Goal: Task Accomplishment & Management: Complete application form

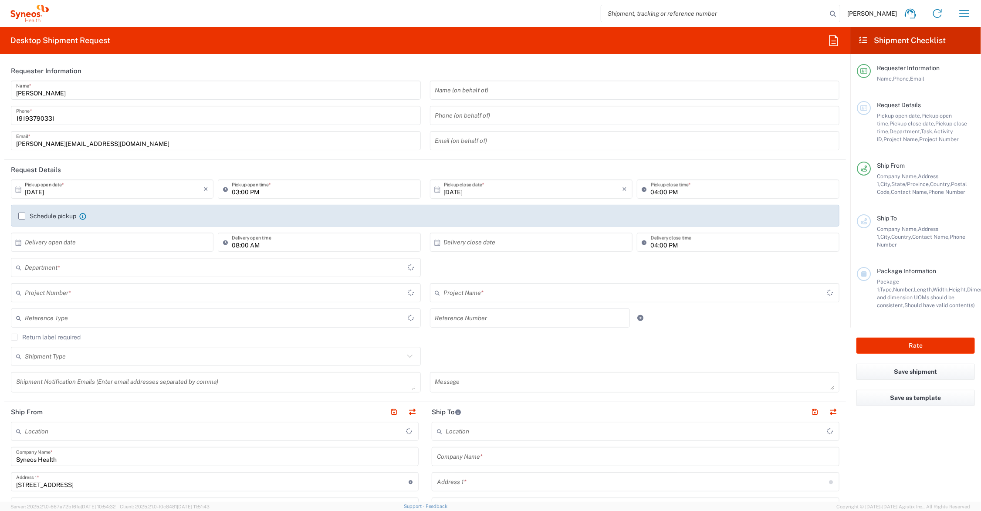
type input "Ohio"
type input "6156"
type input "United States"
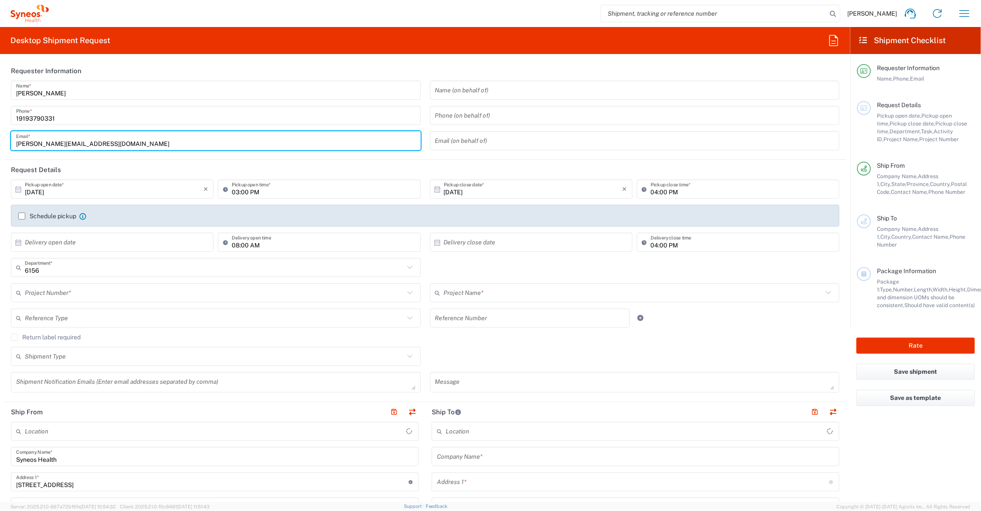
drag, startPoint x: 57, startPoint y: 143, endPoint x: 3, endPoint y: 143, distance: 53.6
click at [3, 143] on form "Requester Information John Polandick Name * 19193790331 Phone * john.polandick@…" at bounding box center [425, 281] width 850 height 441
type input "ka@syneoshealth.com"
type input "Syneos Health Communications-Westerville OH"
type input "katie.judy@syneoshealth.com"
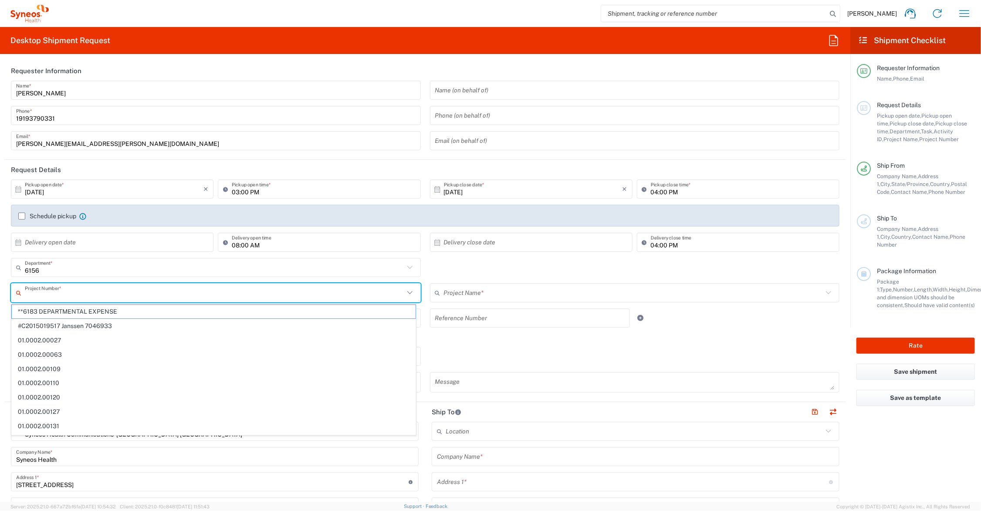
click at [67, 296] on input "text" at bounding box center [214, 292] width 379 height 15
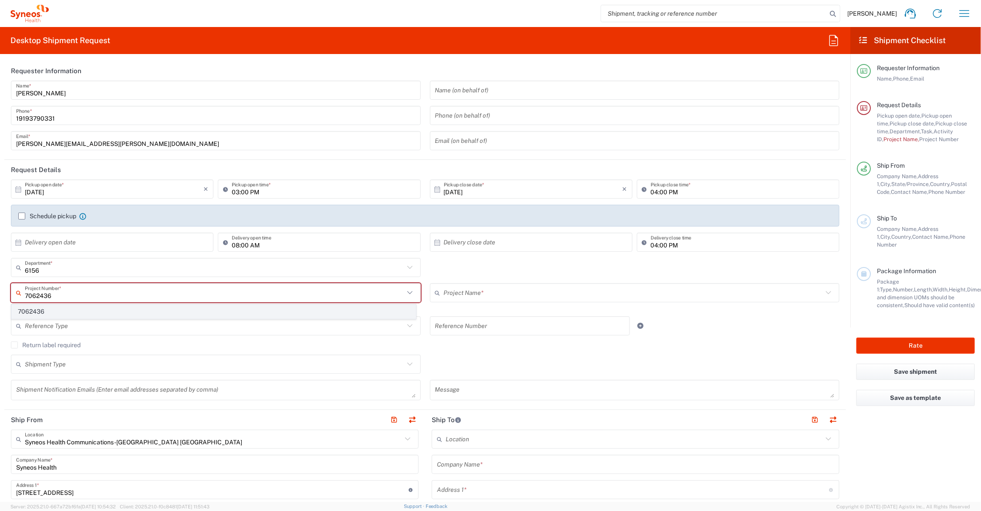
type input "7062436"
click at [38, 312] on span "7062436" at bounding box center [214, 312] width 404 height 14
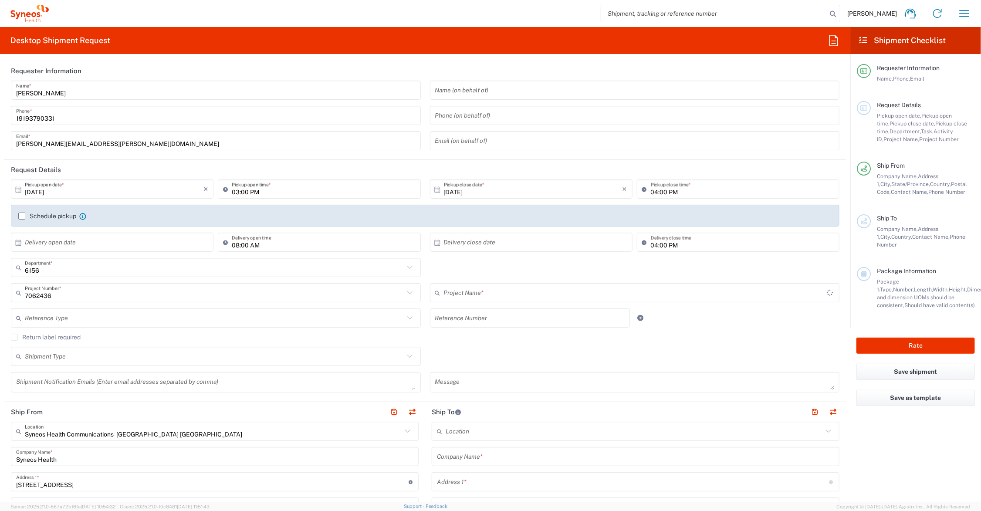
type input "Otsuka 7062436"
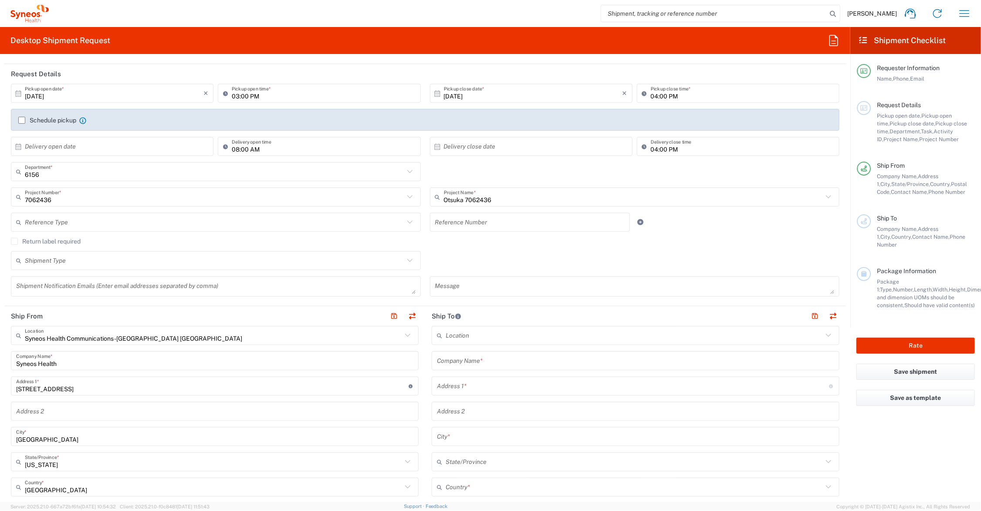
scroll to position [109, 0]
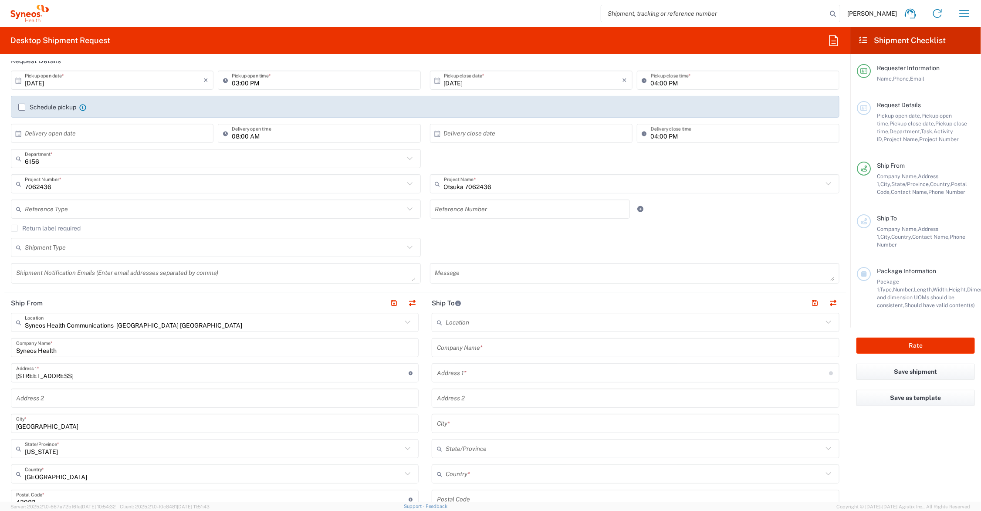
click at [94, 248] on input "text" at bounding box center [214, 247] width 379 height 15
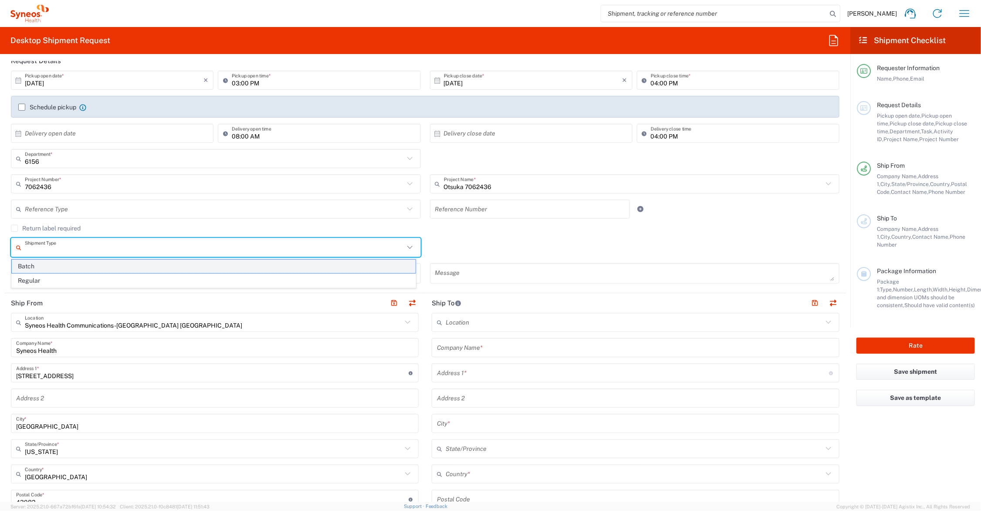
click at [71, 266] on span "Batch" at bounding box center [214, 267] width 404 height 14
type input "Batch"
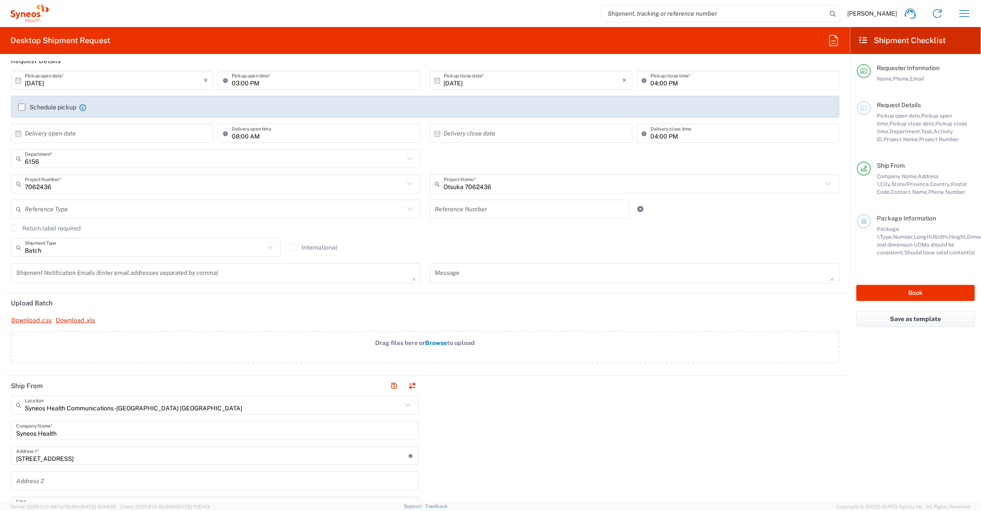
click at [434, 343] on span "Browse" at bounding box center [437, 342] width 22 height 7
click at [0, 0] on input "Drag files here or Browse to upload" at bounding box center [0, 0] width 0 height 0
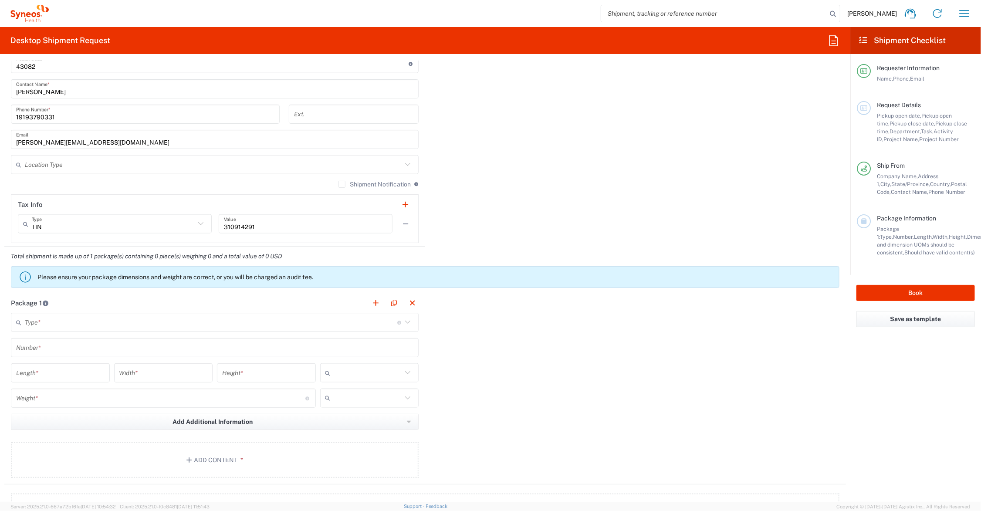
scroll to position [762, 0]
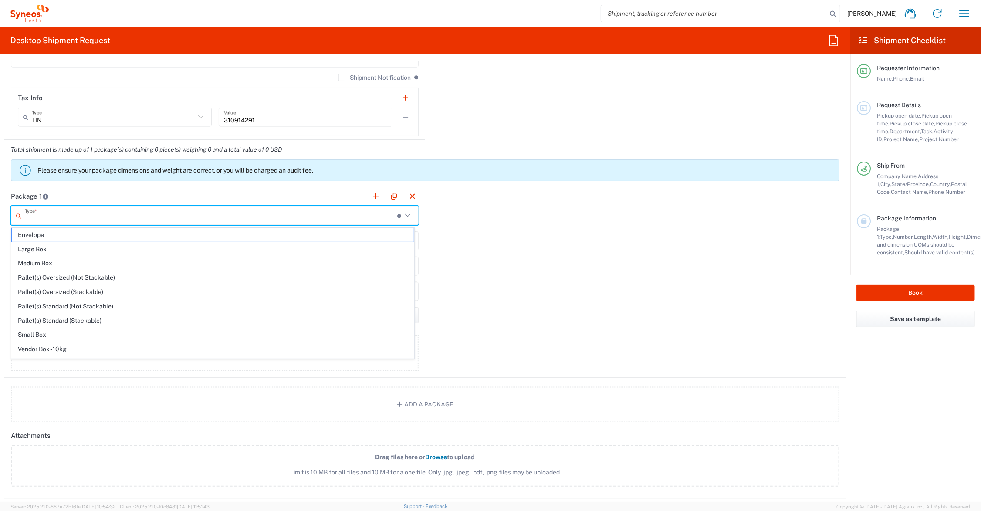
click at [100, 210] on input "text" at bounding box center [211, 215] width 372 height 15
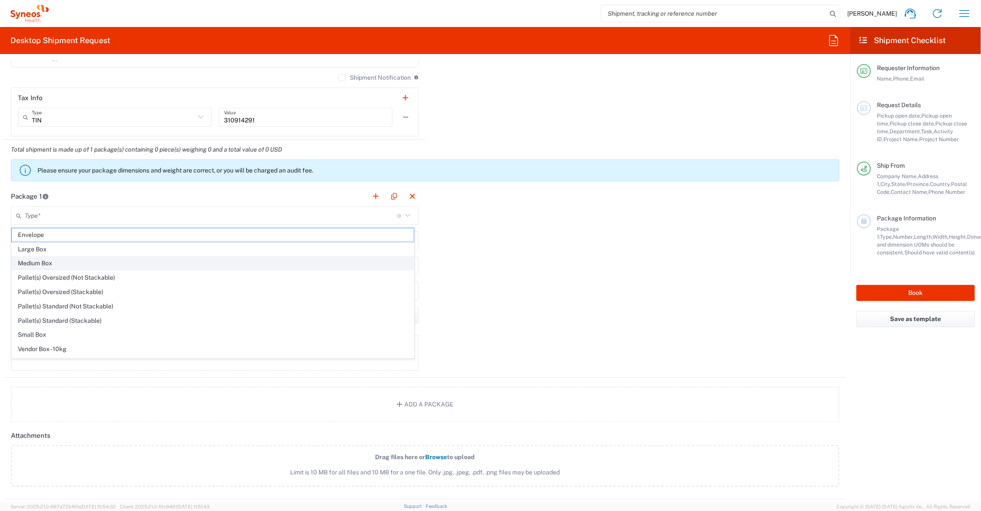
click at [80, 258] on span "Medium Box" at bounding box center [213, 264] width 402 height 14
type input "Medium Box"
type input "13"
type input "11.5"
type input "2.5"
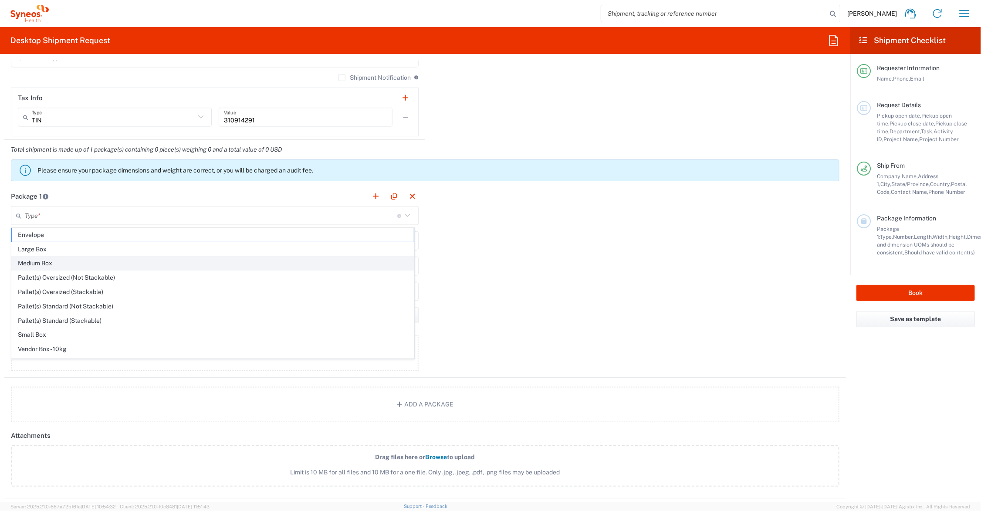
type input "in"
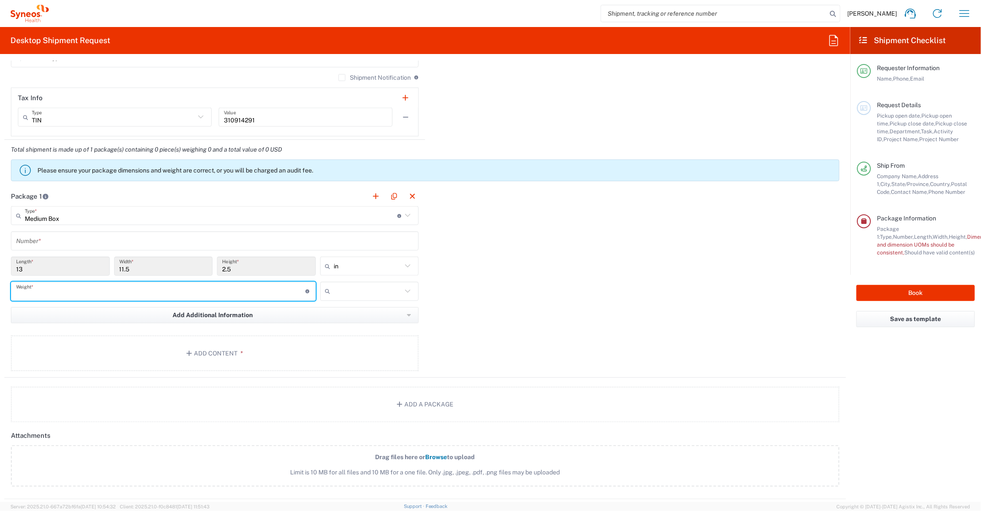
click at [60, 291] on input "number" at bounding box center [160, 291] width 289 height 15
type input "6"
click at [355, 288] on input "text" at bounding box center [368, 291] width 68 height 14
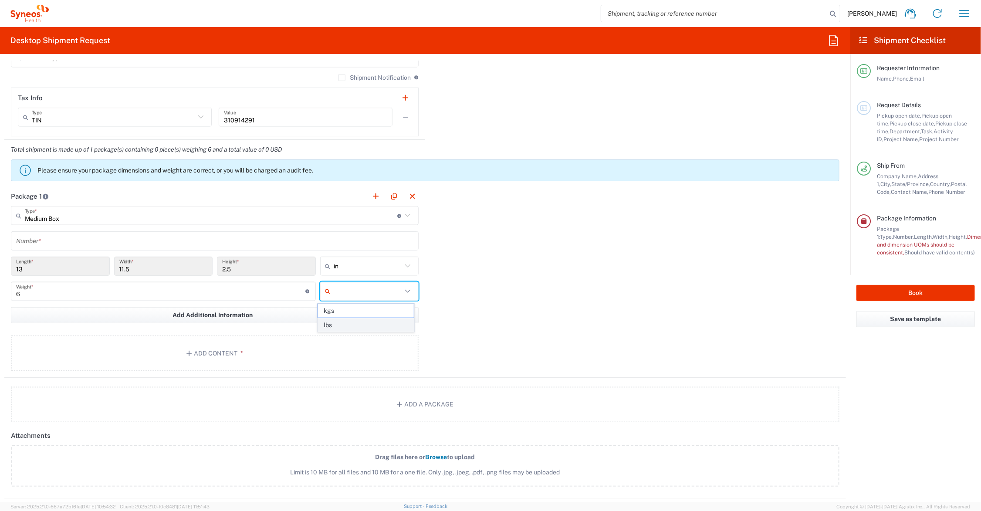
click at [343, 324] on span "lbs" at bounding box center [366, 325] width 96 height 14
type input "lbs"
click at [164, 343] on button "Add Content *" at bounding box center [215, 353] width 408 height 36
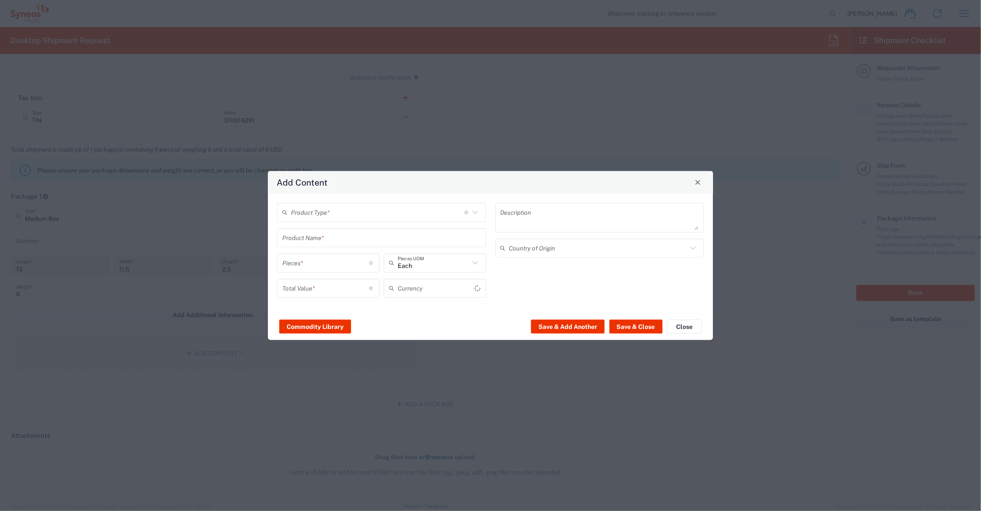
type input "US Dollar"
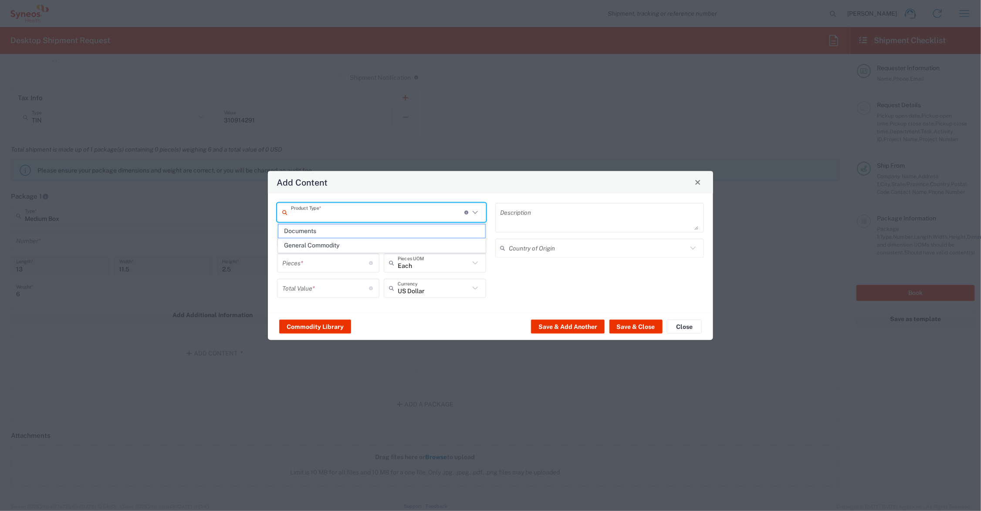
click at [314, 213] on input "text" at bounding box center [377, 212] width 173 height 15
click at [308, 232] on span "Documents" at bounding box center [381, 231] width 207 height 14
type input "Documents"
type input "1"
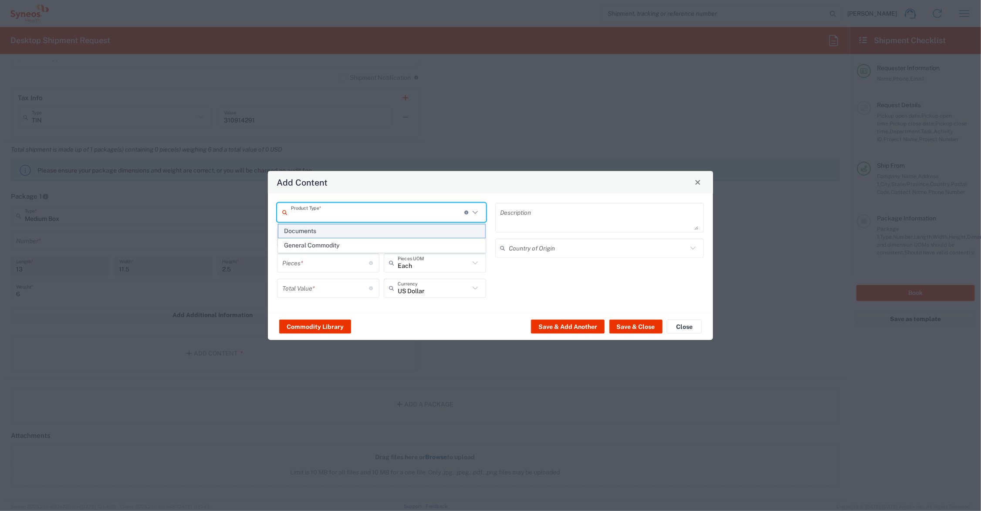
type input "1"
type textarea "Documents"
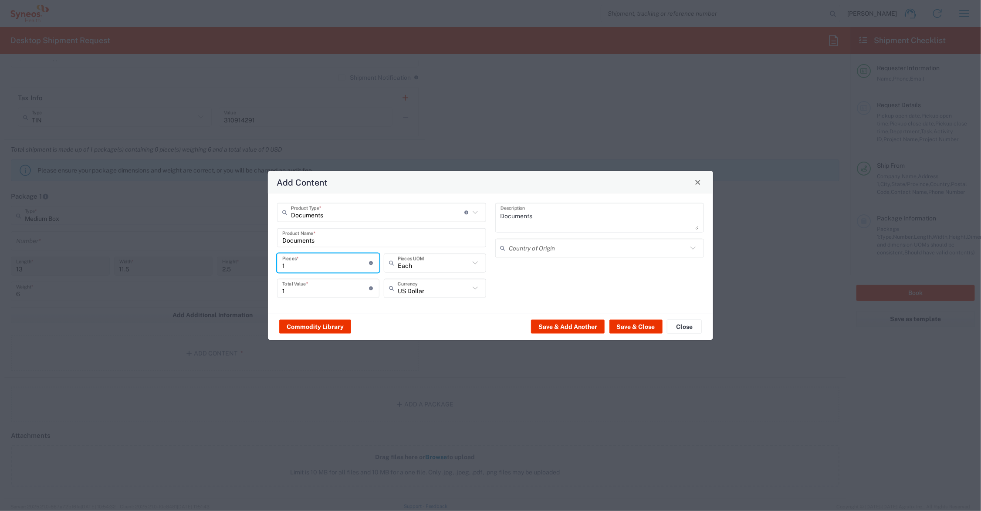
drag, startPoint x: 301, startPoint y: 262, endPoint x: 269, endPoint y: 262, distance: 31.8
click at [269, 262] on div "Documents Product Type * Document: Paper document generated internally by Syneo…" at bounding box center [490, 252] width 445 height 119
type input "5"
type input "50"
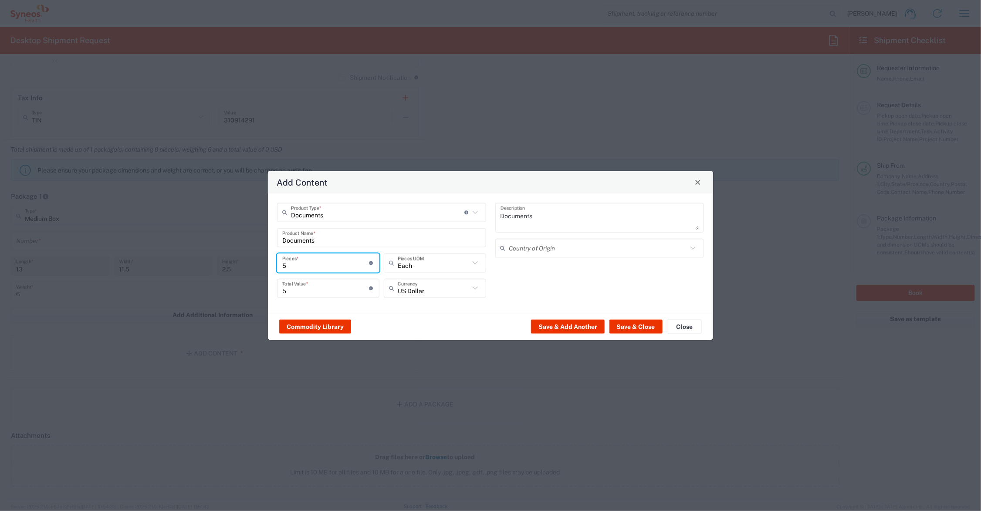
type input "50"
drag, startPoint x: 297, startPoint y: 290, endPoint x: 277, endPoint y: 290, distance: 19.6
click at [277, 290] on div "50 Total Value * Total value of all the pieces" at bounding box center [328, 287] width 102 height 19
type input "85.00"
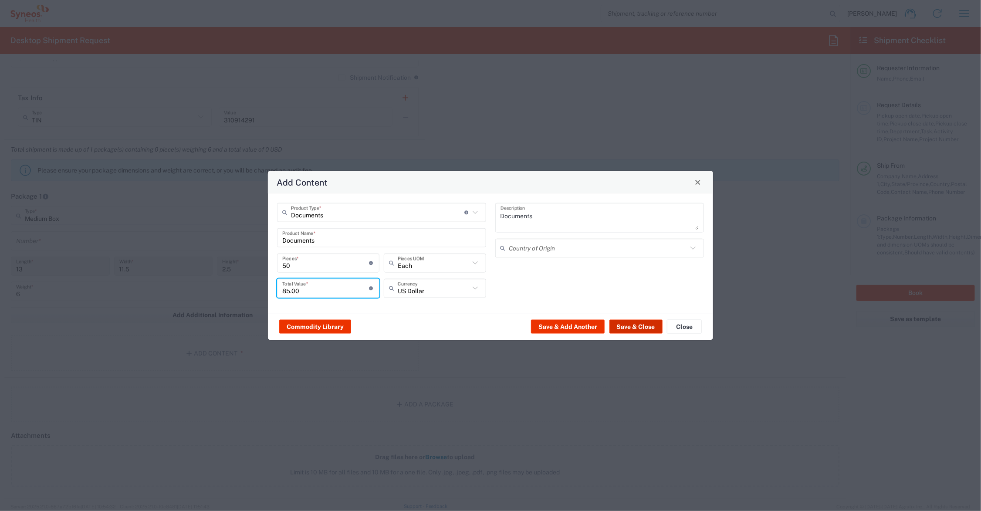
click at [646, 323] on button "Save & Close" at bounding box center [635, 327] width 53 height 14
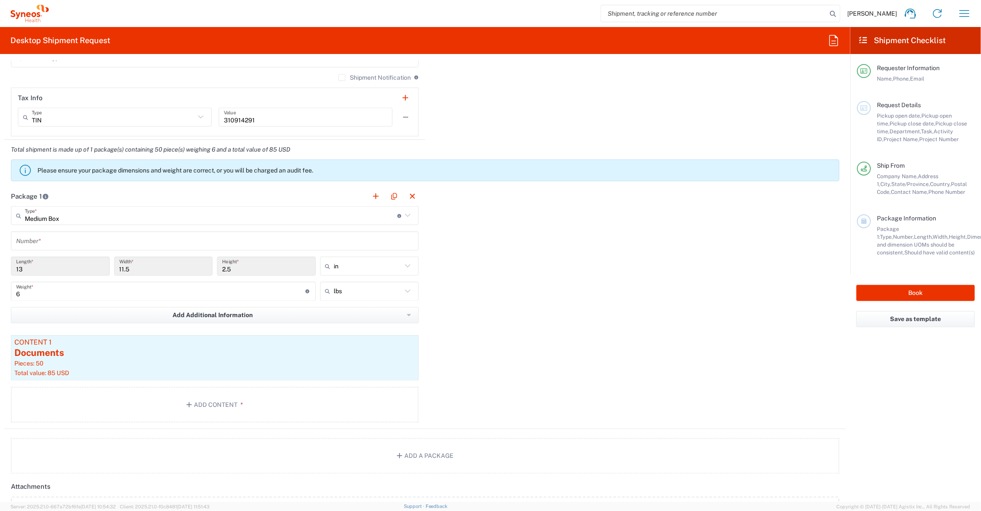
click at [142, 242] on input "text" at bounding box center [214, 240] width 397 height 15
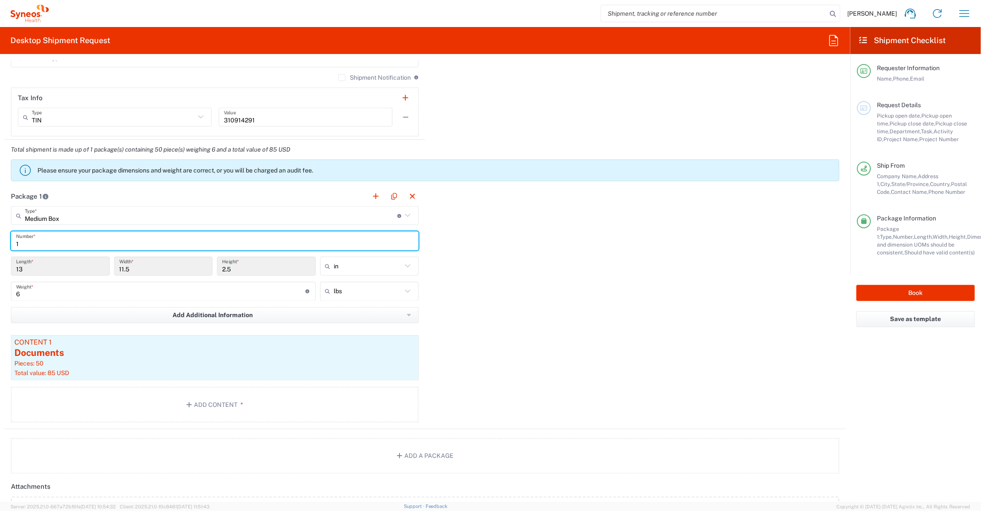
type input "1"
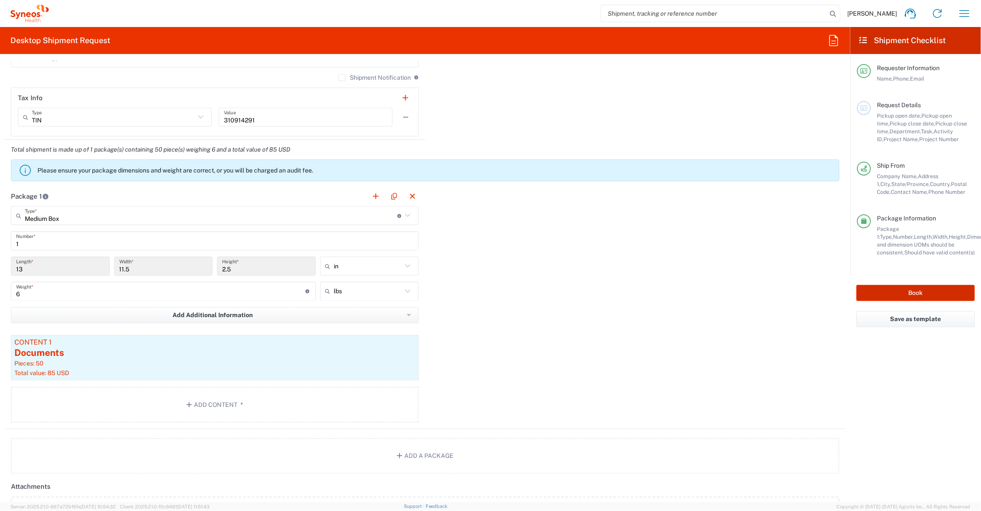
click at [896, 290] on button "Book" at bounding box center [915, 293] width 118 height 16
type input "6156"
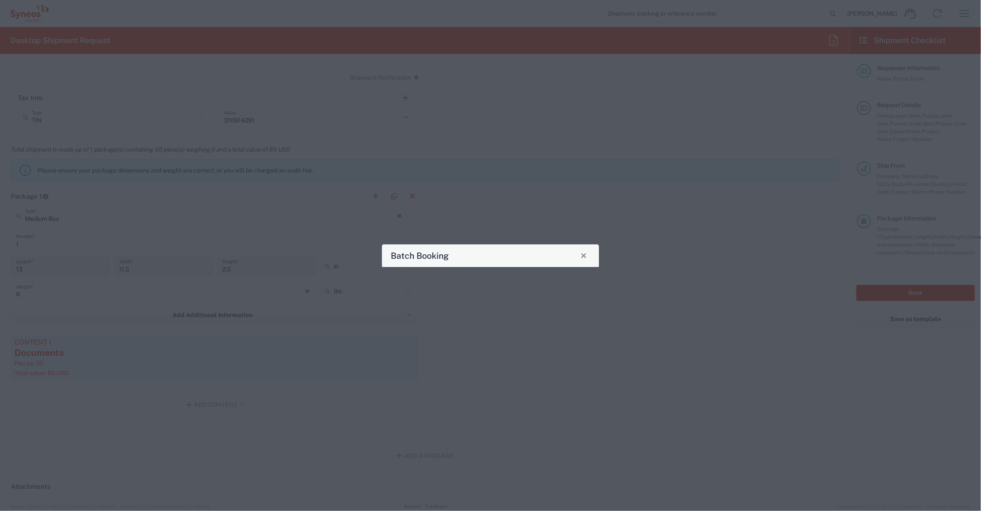
type input "7062436"
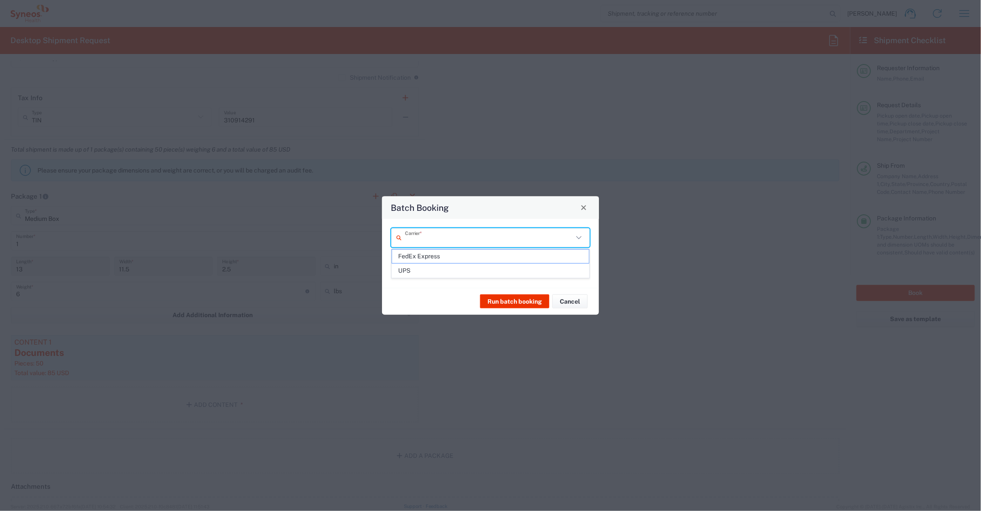
click at [528, 240] on input "text" at bounding box center [489, 237] width 168 height 15
click at [452, 272] on span "UPS" at bounding box center [490, 271] width 197 height 14
type input "UPS"
click at [448, 260] on input "text" at bounding box center [489, 262] width 168 height 15
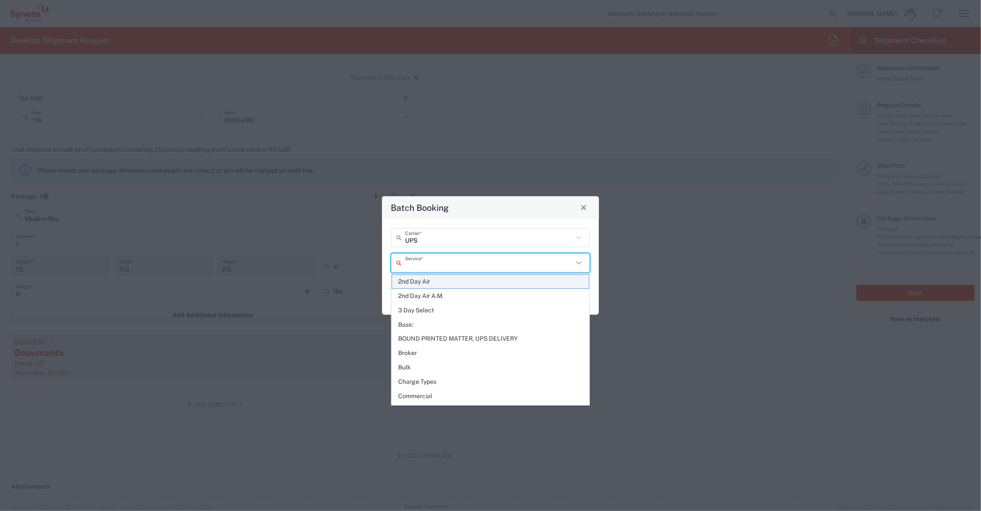
click at [422, 280] on span "2nd Day Air" at bounding box center [490, 282] width 197 height 14
type input "2nd Day Air"
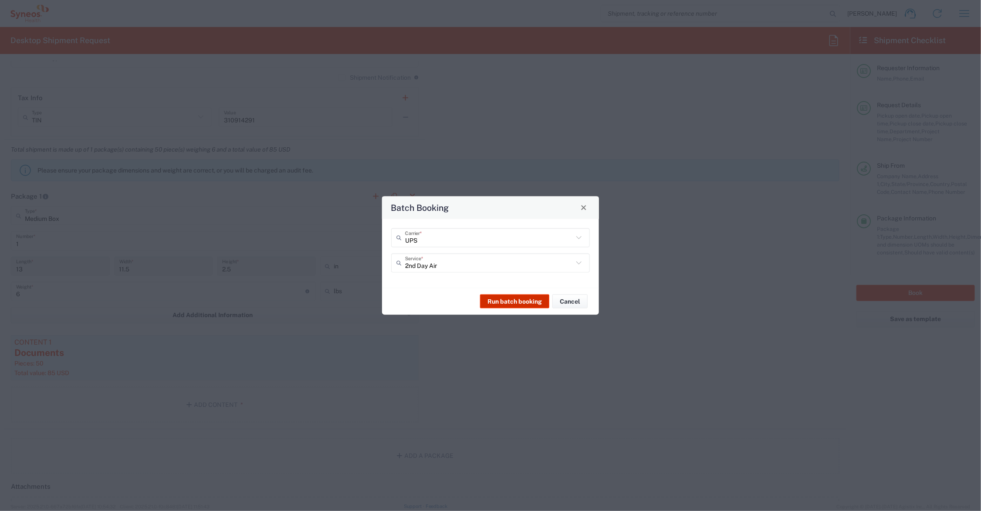
click at [525, 298] on button "Run batch booking" at bounding box center [514, 301] width 69 height 14
